Goal: Find specific page/section: Find specific page/section

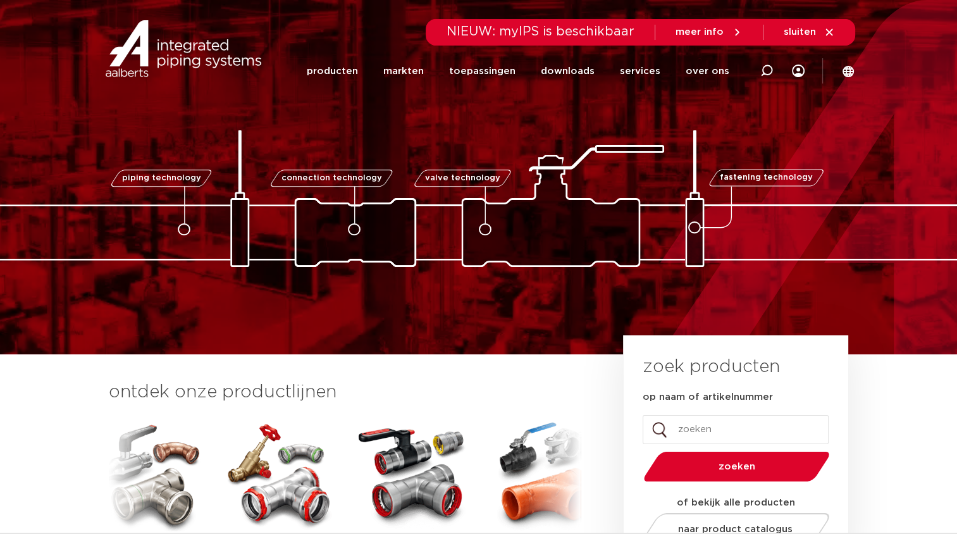
click at [514, 219] on img at bounding box center [478, 198] width 1265 height 137
click at [489, 229] on icon at bounding box center [485, 229] width 13 height 13
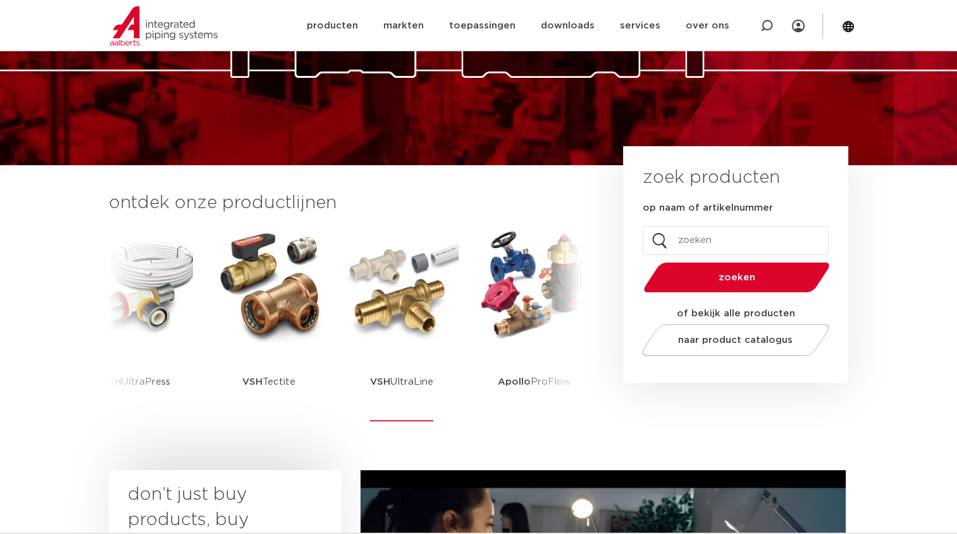
scroll to position [190, 0]
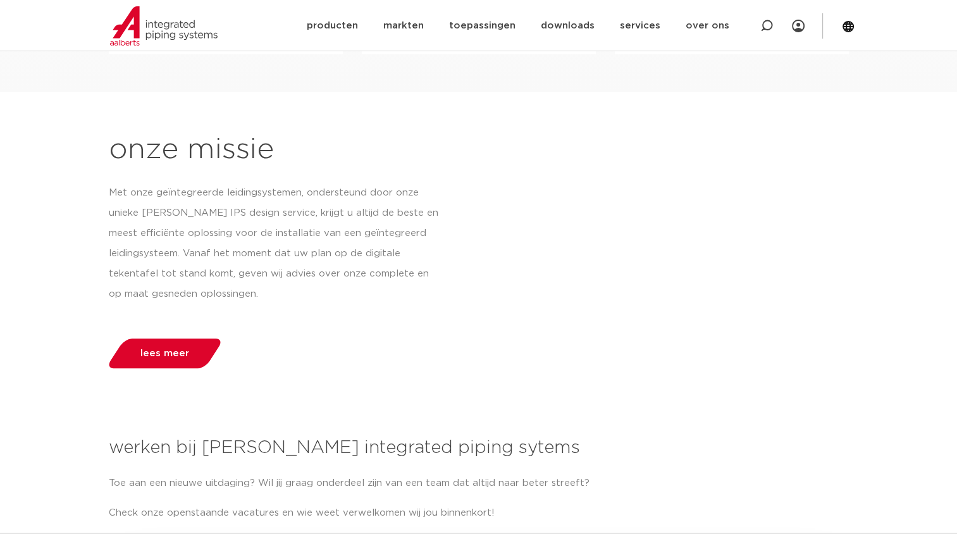
drag, startPoint x: 30, startPoint y: 358, endPoint x: 106, endPoint y: 251, distance: 130.7
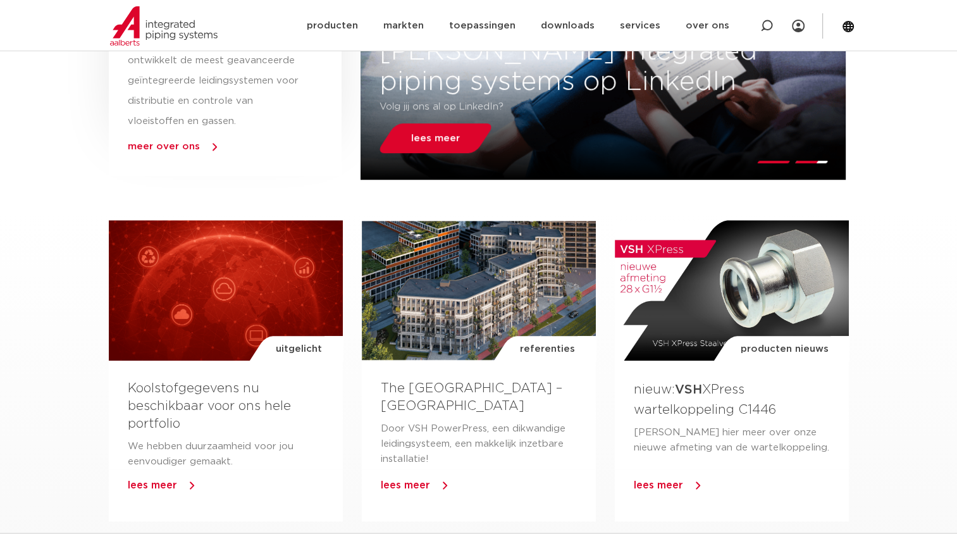
scroll to position [0, 0]
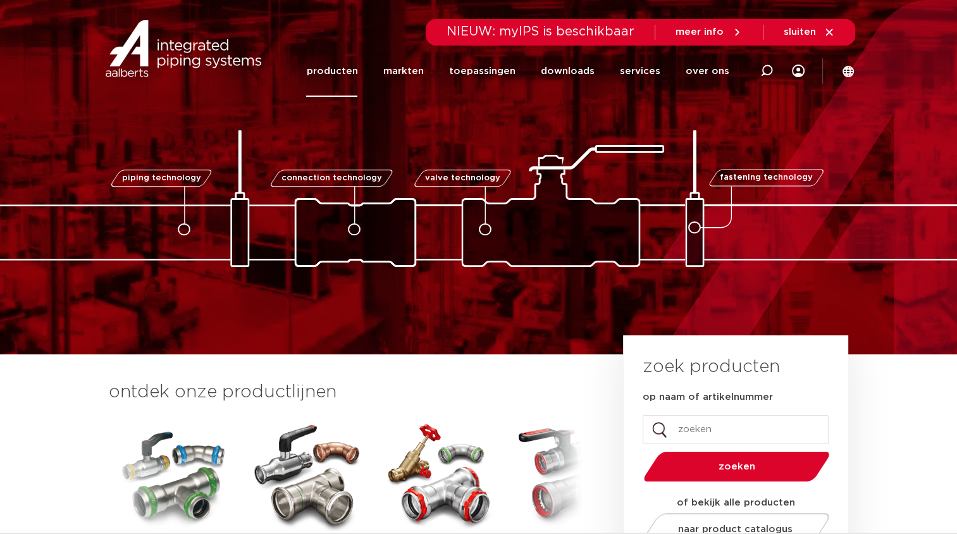
click at [350, 64] on link "producten" at bounding box center [331, 71] width 51 height 51
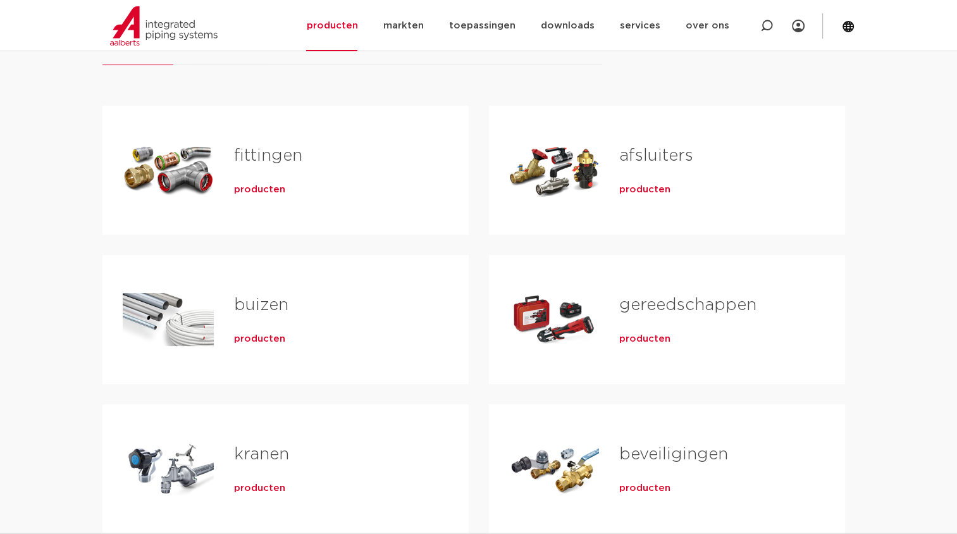
scroll to position [210, 0]
click at [572, 160] on div "Tabs. Open items met enter of spatie, sluit af met escape en navigeer met de pi…" at bounding box center [554, 170] width 90 height 89
click at [623, 187] on span "producten" at bounding box center [644, 189] width 51 height 13
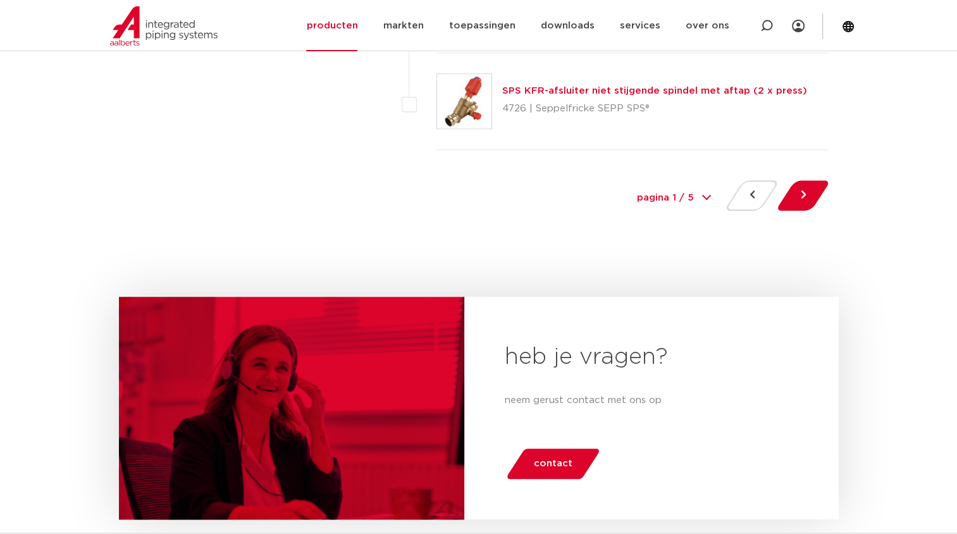
scroll to position [5929, 0]
